Goal: Navigation & Orientation: Find specific page/section

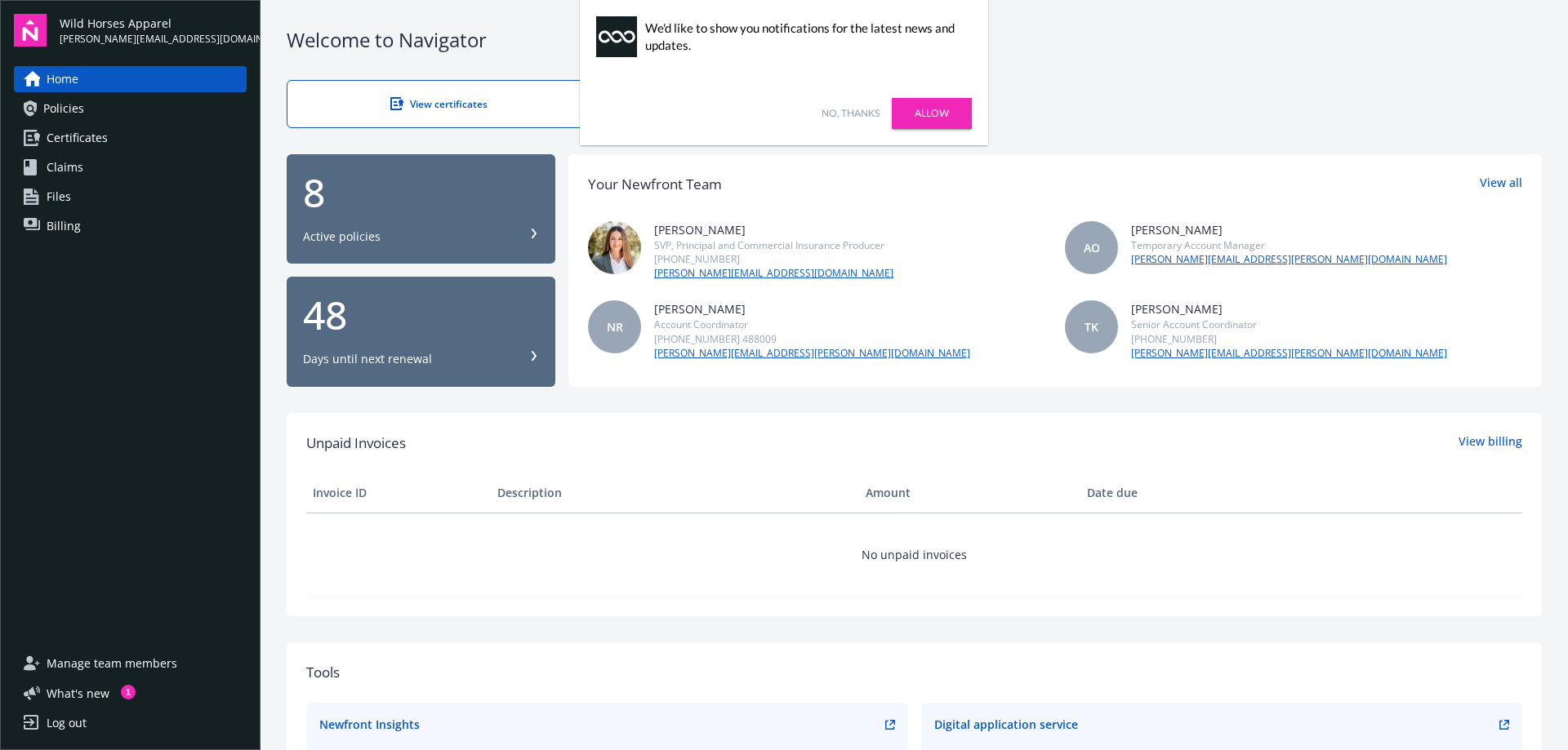
click at [52, 192] on span "Files" at bounding box center [59, 197] width 24 height 26
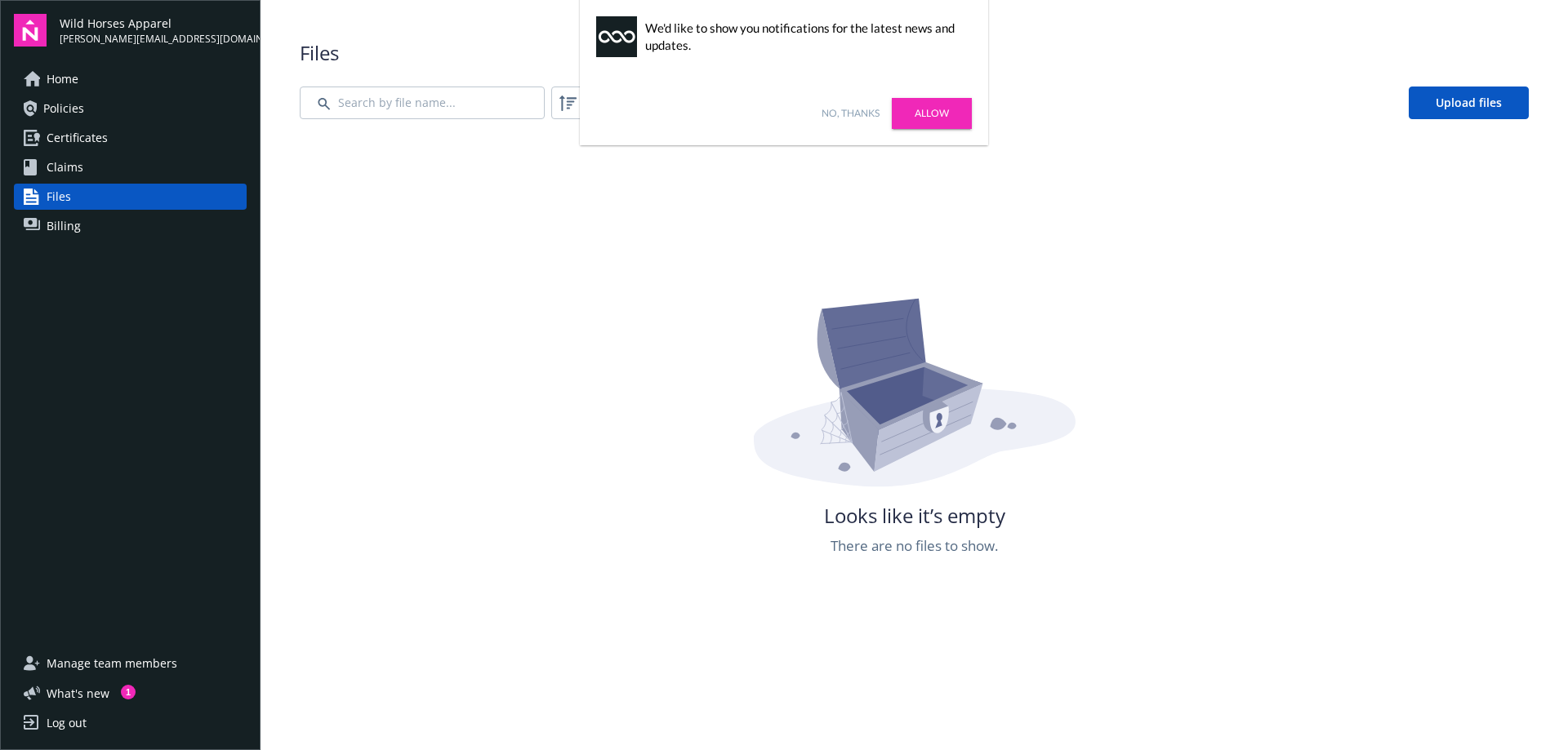
click at [45, 235] on link "Billing" at bounding box center [130, 226] width 233 height 26
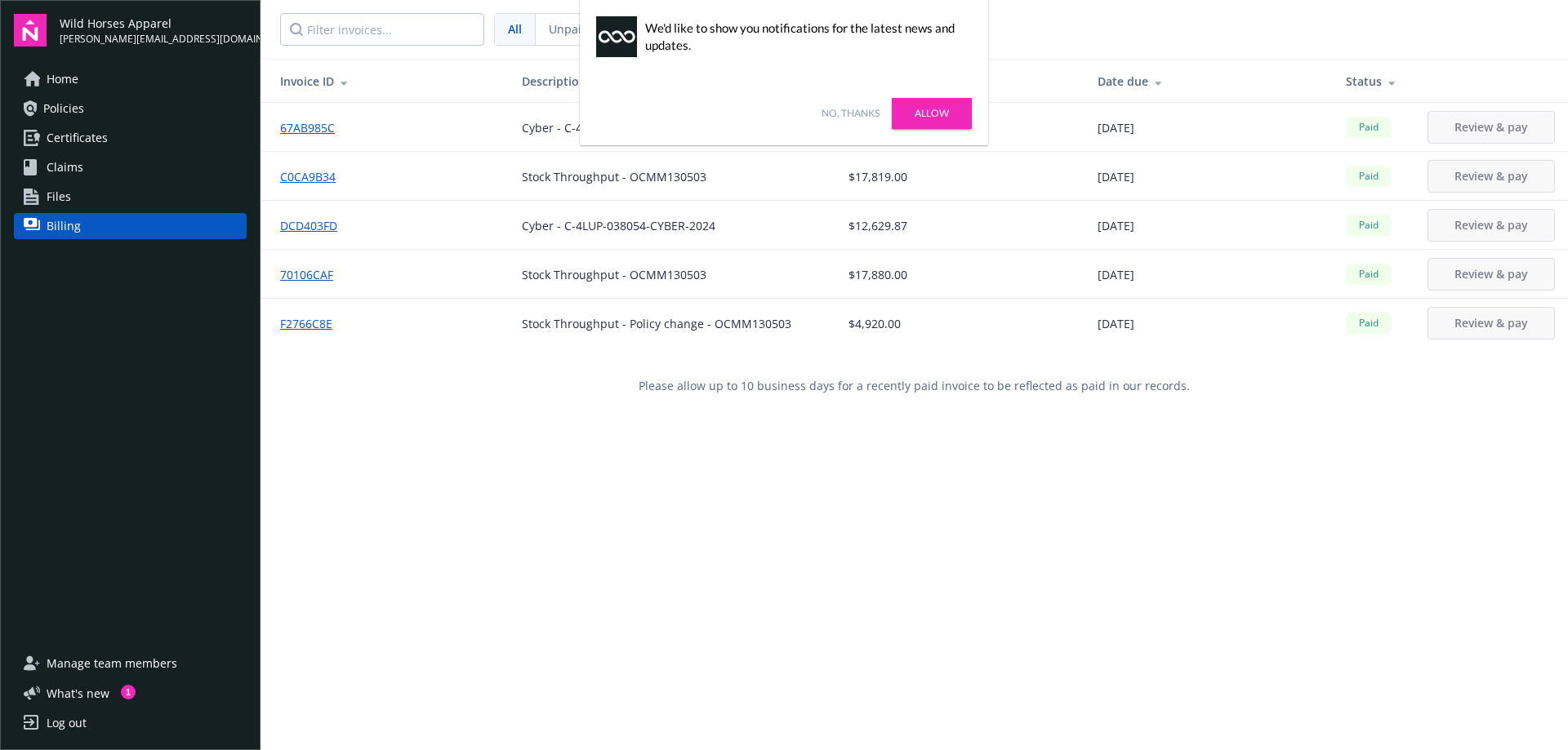
click at [64, 176] on span "Claims" at bounding box center [64, 167] width 36 height 26
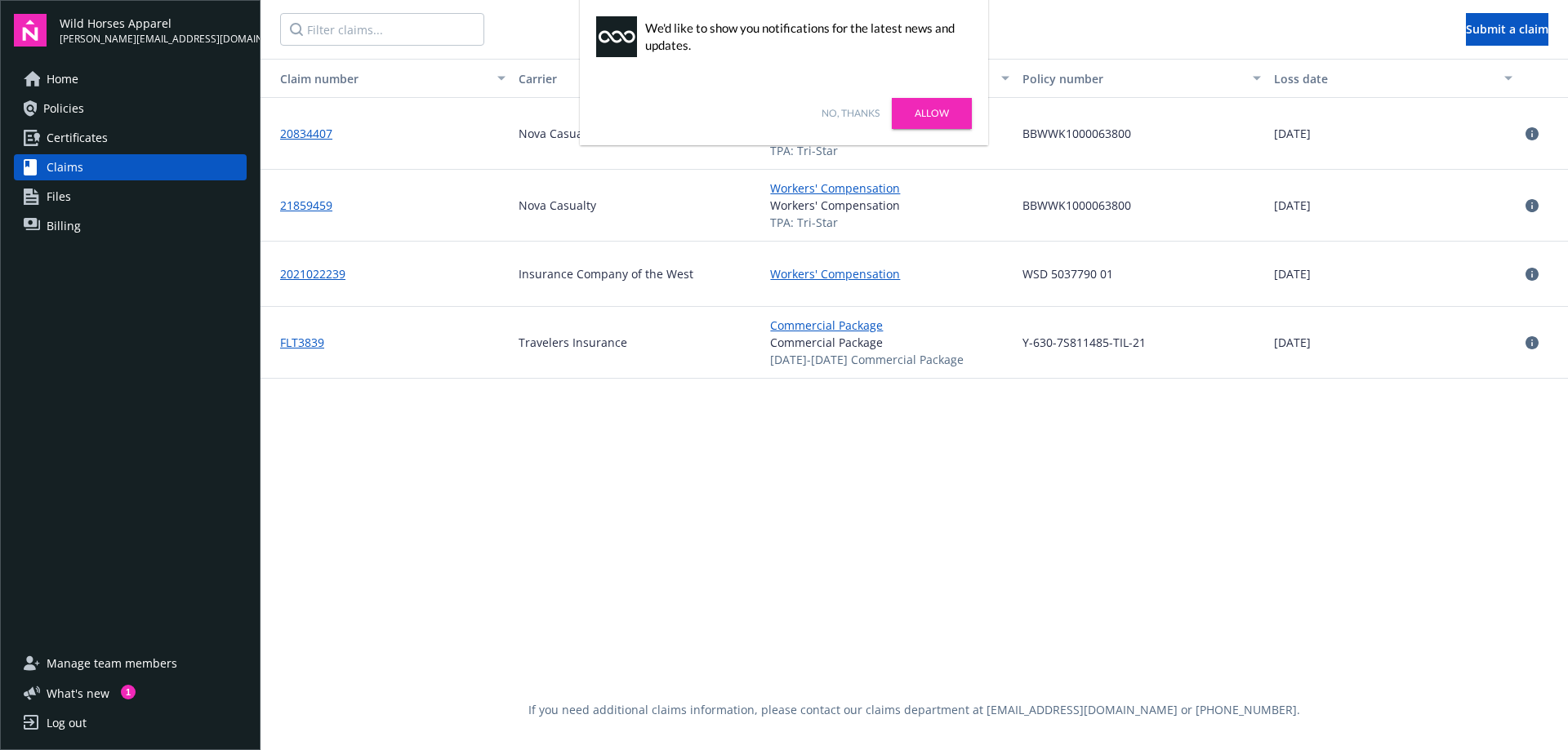
click at [932, 118] on link "Allow" at bounding box center [932, 113] width 80 height 31
